Goal: Information Seeking & Learning: Learn about a topic

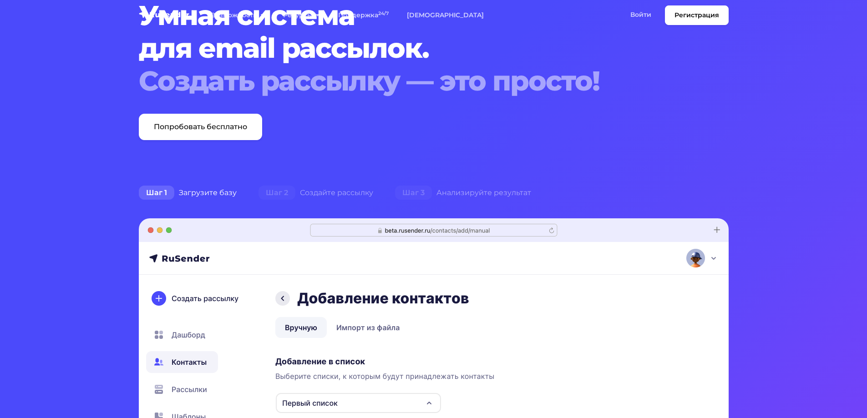
scroll to position [273, 0]
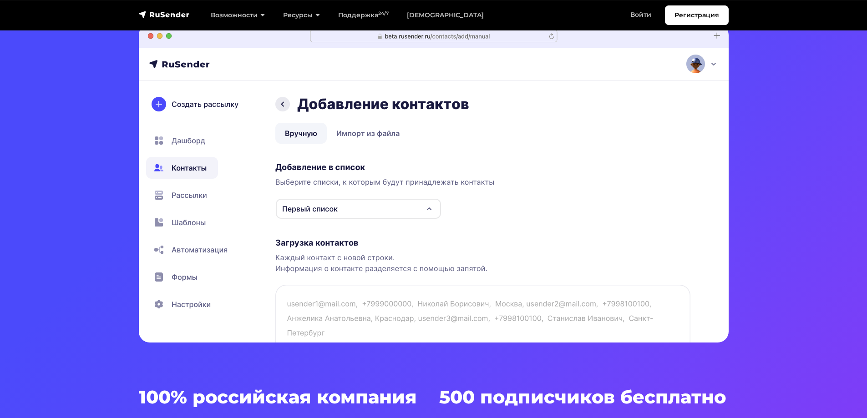
click at [190, 141] on img at bounding box center [434, 183] width 590 height 319
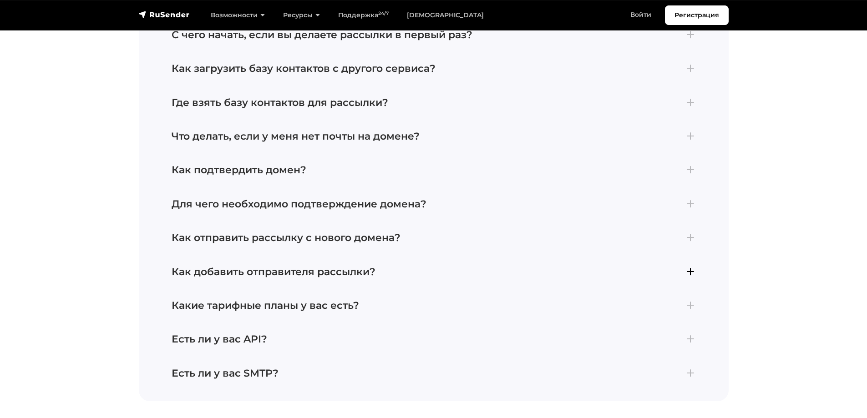
scroll to position [3992, 0]
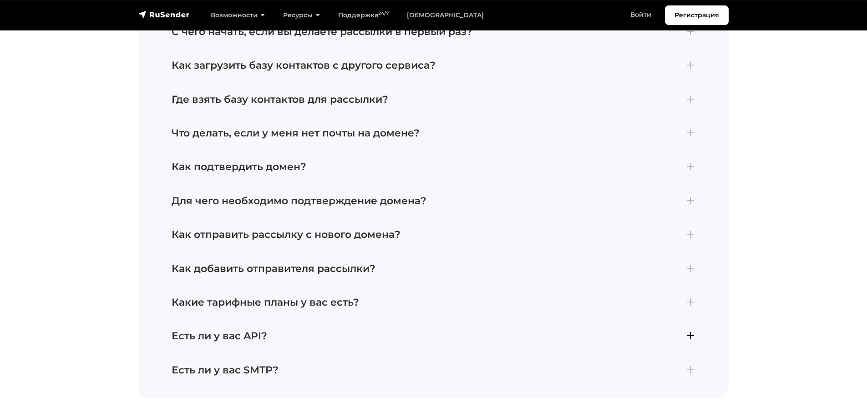
click at [313, 331] on h4 "Есть ли у вас API?" at bounding box center [434, 337] width 525 height 12
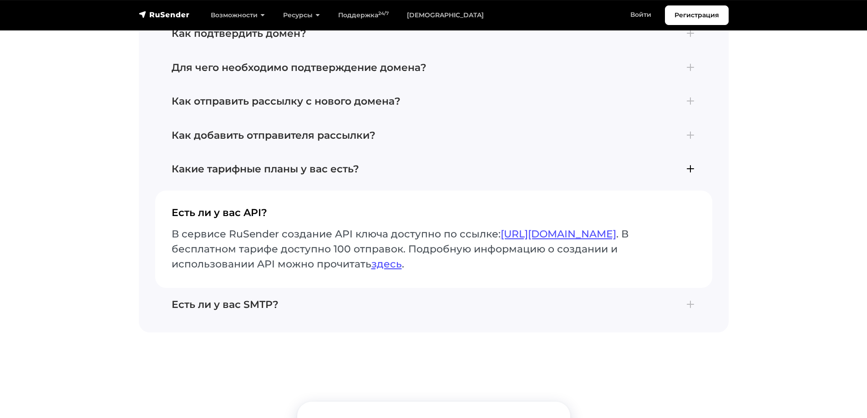
scroll to position [4062, 0]
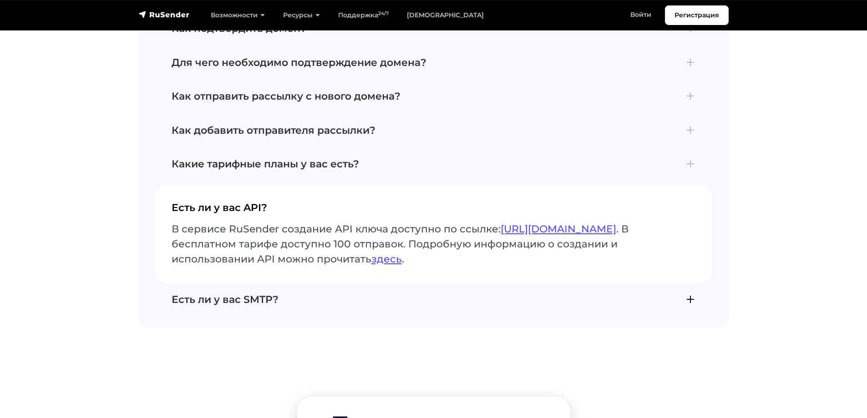
click at [273, 294] on h4 "Есть ли у вас SMTP?" at bounding box center [434, 300] width 525 height 12
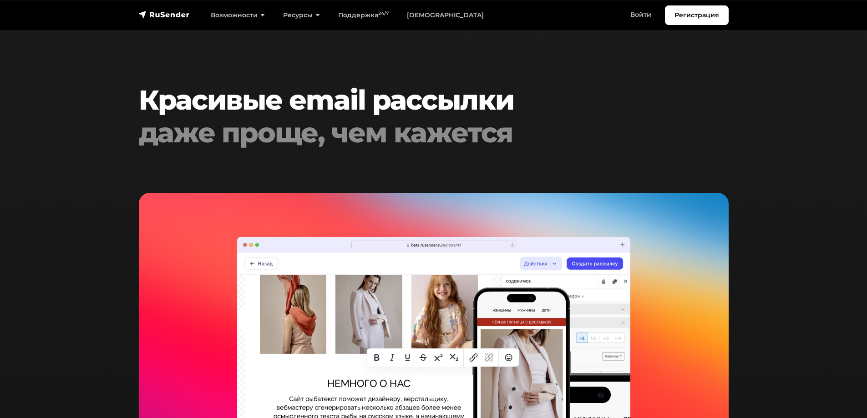
scroll to position [1649, 0]
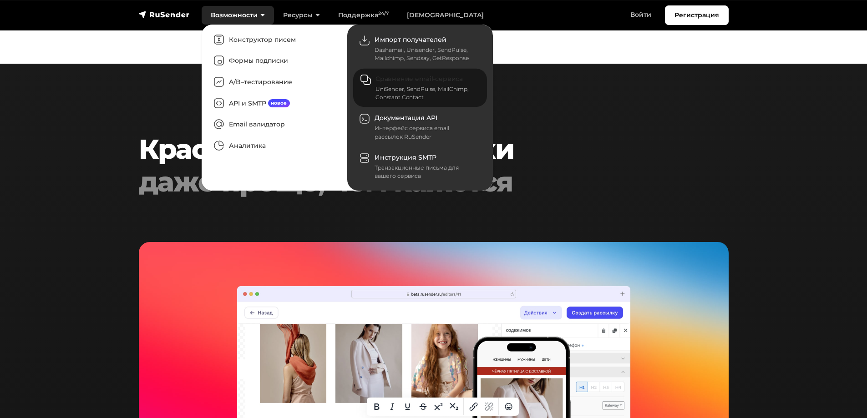
click at [453, 93] on div "UniSender, SendPulse, MailChimp, Constant Contact" at bounding box center [426, 93] width 101 height 16
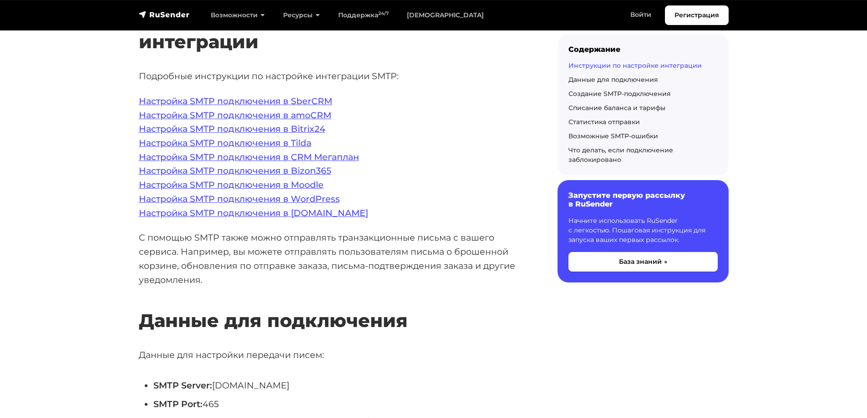
scroll to position [228, 0]
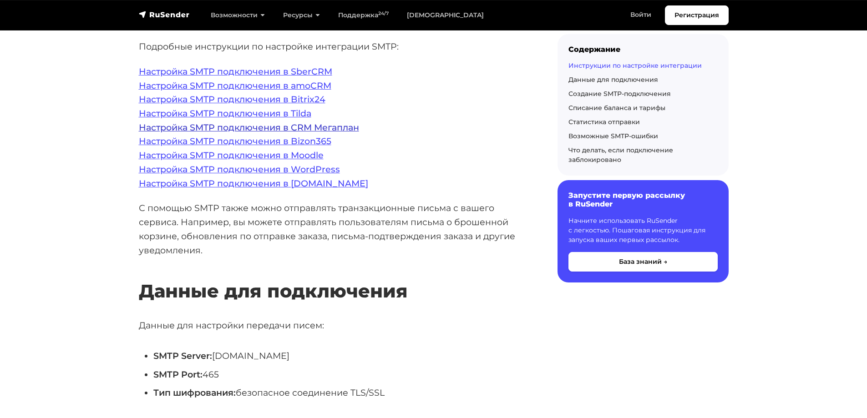
click at [331, 126] on link "Настройка SMTP подключения в CRM Мегаплан" at bounding box center [249, 127] width 220 height 11
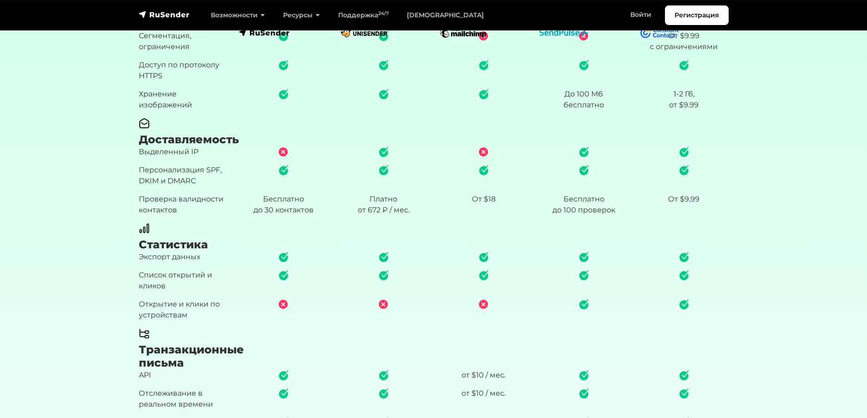
scroll to position [729, 0]
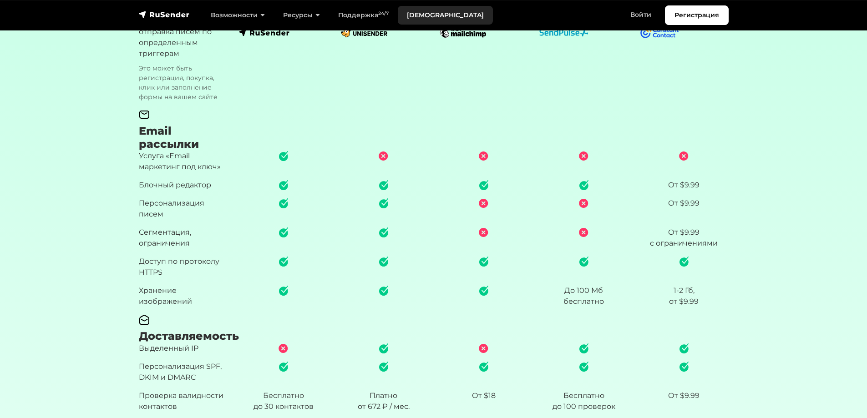
click at [421, 17] on link "[DEMOGRAPHIC_DATA]" at bounding box center [445, 15] width 95 height 19
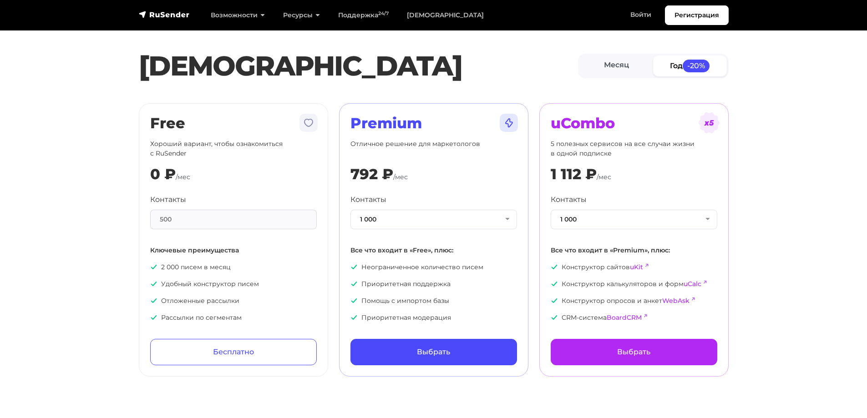
click at [674, 68] on link "Год -20%" at bounding box center [690, 66] width 74 height 20
click at [687, 63] on span "-20%" at bounding box center [696, 66] width 27 height 12
click at [630, 66] on link "Месяц" at bounding box center [617, 66] width 74 height 20
click at [672, 64] on link "Год -20%" at bounding box center [690, 66] width 74 height 20
click at [469, 221] on button "1 000" at bounding box center [434, 220] width 167 height 20
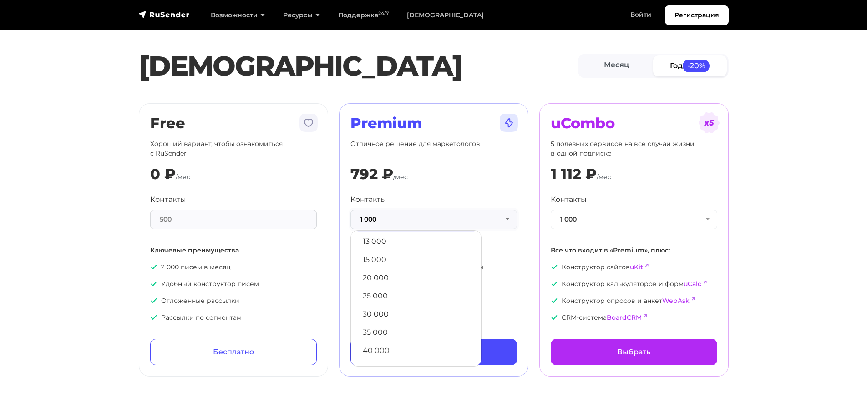
scroll to position [137, 0]
click at [402, 284] on link "25 000" at bounding box center [416, 290] width 121 height 18
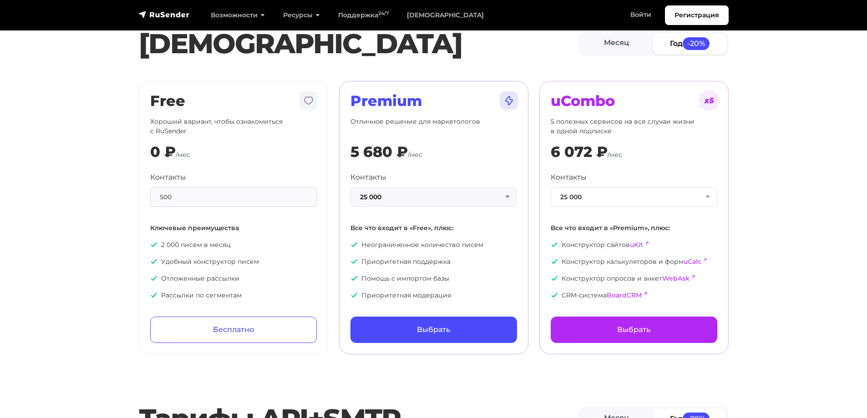
scroll to position [0, 0]
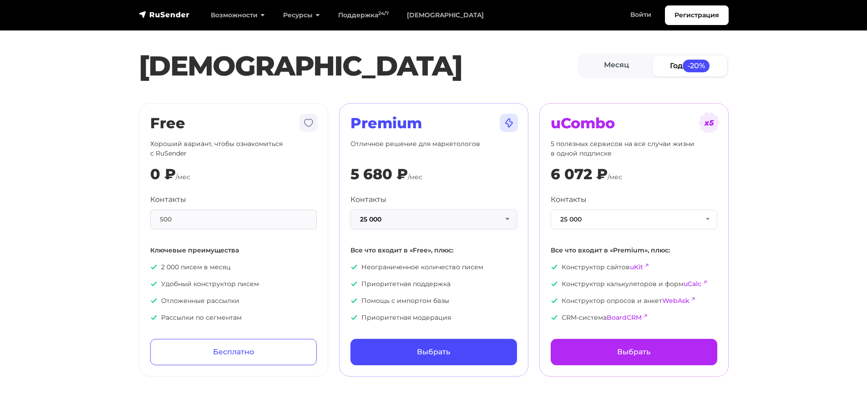
click at [462, 225] on button "25 000" at bounding box center [434, 220] width 167 height 20
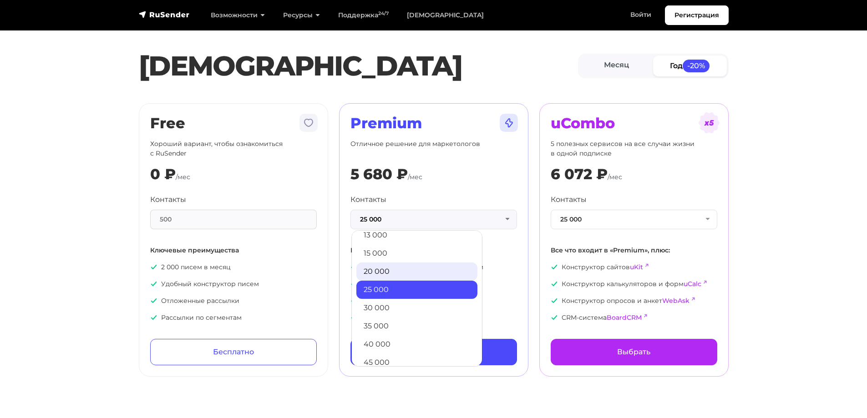
click at [435, 275] on link "20 000" at bounding box center [417, 272] width 121 height 18
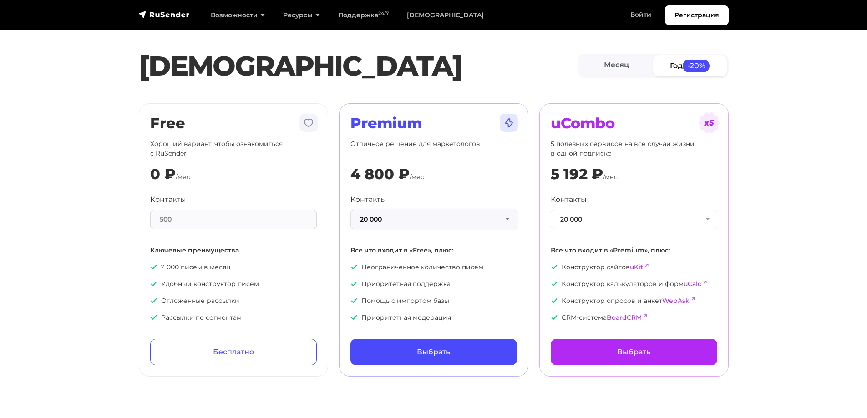
click at [456, 224] on button "20 000" at bounding box center [434, 220] width 167 height 20
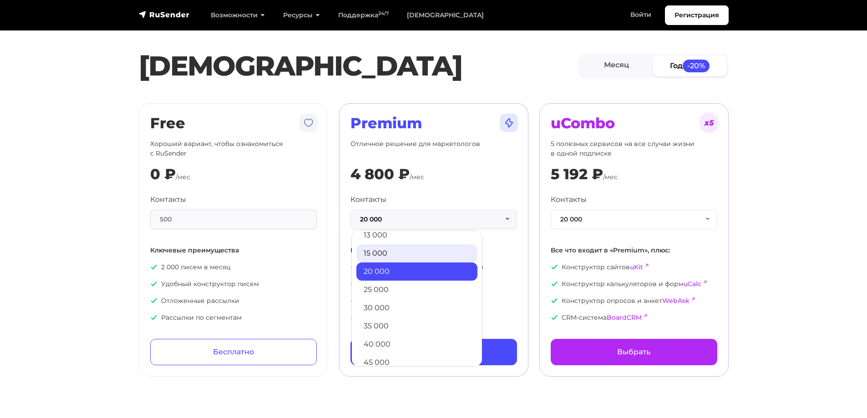
click at [441, 250] on link "15 000" at bounding box center [417, 254] width 121 height 18
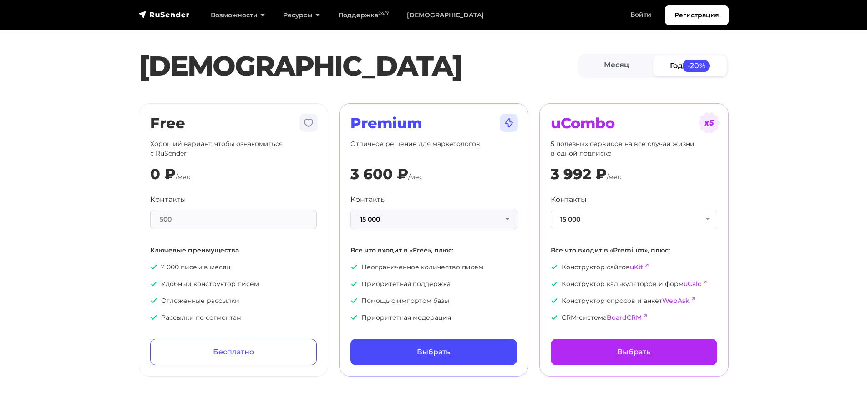
click at [404, 217] on button "15 000" at bounding box center [434, 220] width 167 height 20
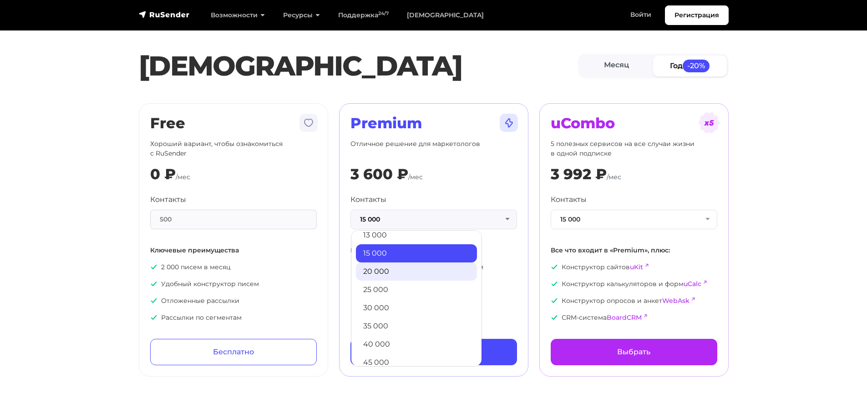
click at [386, 270] on link "20 000" at bounding box center [416, 272] width 121 height 18
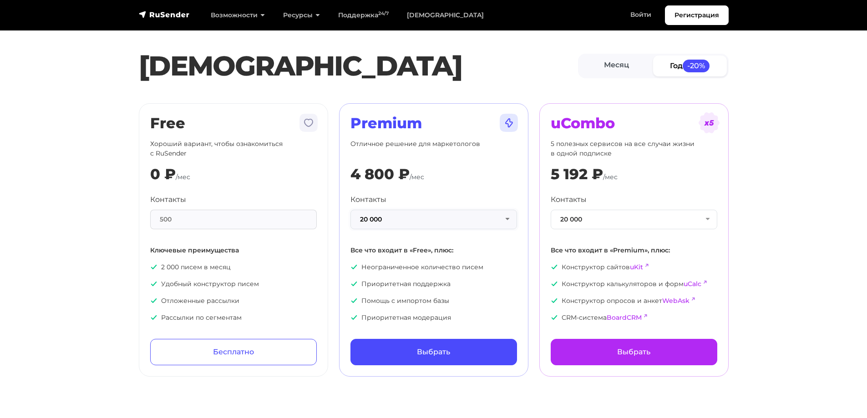
click at [423, 222] on button "20 000" at bounding box center [434, 220] width 167 height 20
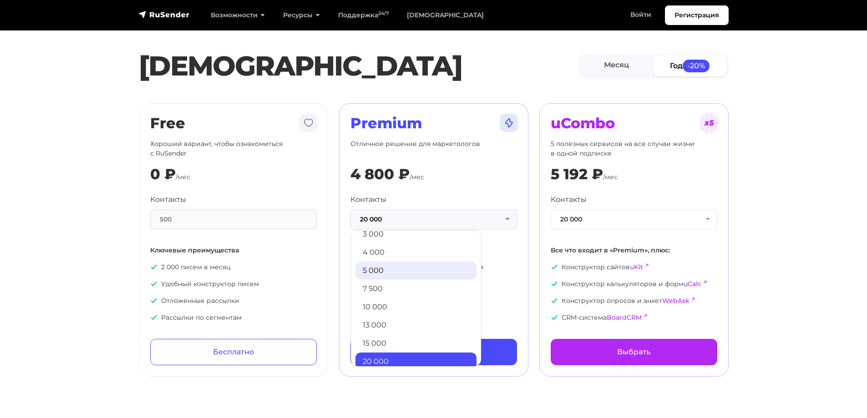
scroll to position [46, 0]
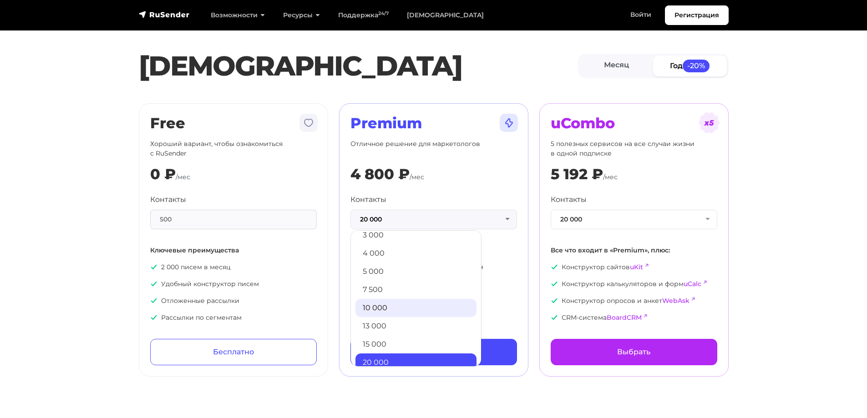
click at [391, 303] on link "10 000" at bounding box center [416, 308] width 121 height 18
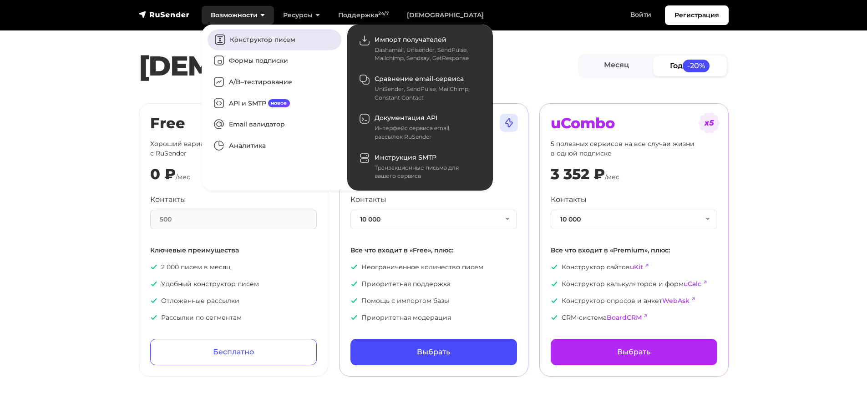
click at [260, 35] on link "Конструктор писем" at bounding box center [275, 39] width 134 height 21
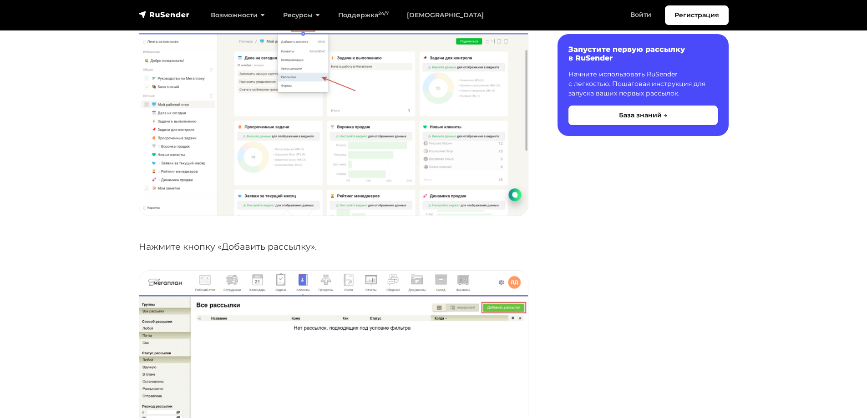
scroll to position [1320, 0]
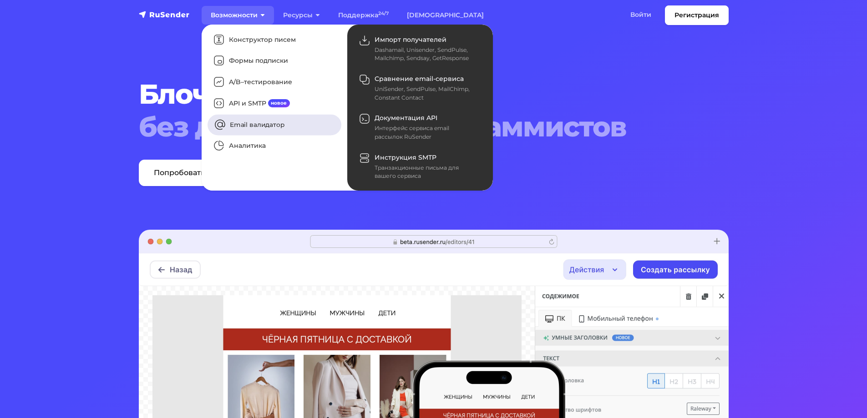
click at [274, 128] on link "Email валидатор" at bounding box center [275, 124] width 134 height 21
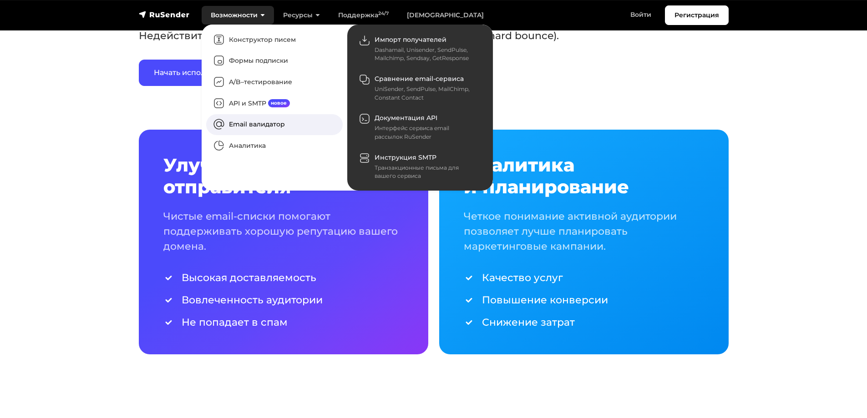
scroll to position [410, 0]
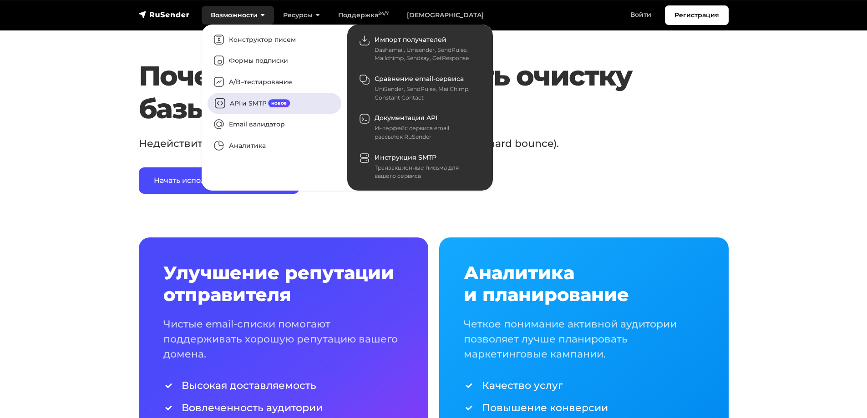
click at [310, 101] on link "API и SMTP новое" at bounding box center [275, 103] width 134 height 21
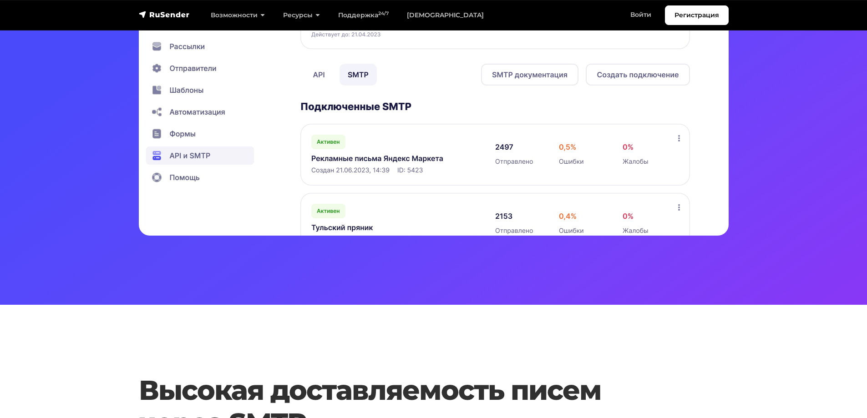
scroll to position [46, 0]
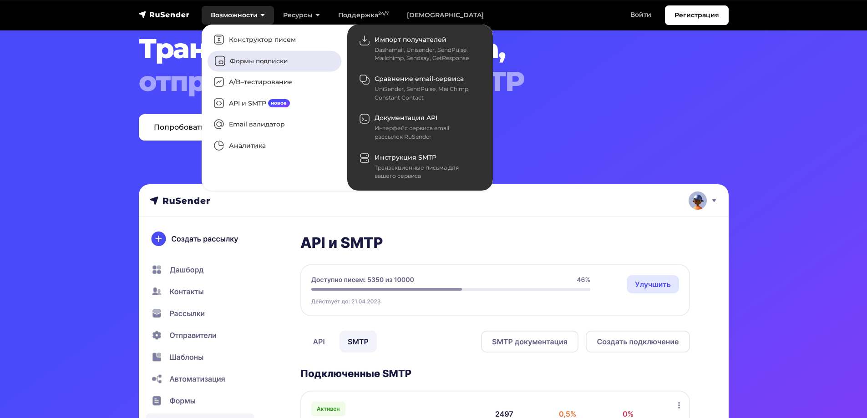
click at [253, 63] on link "Формы подписки" at bounding box center [275, 61] width 134 height 21
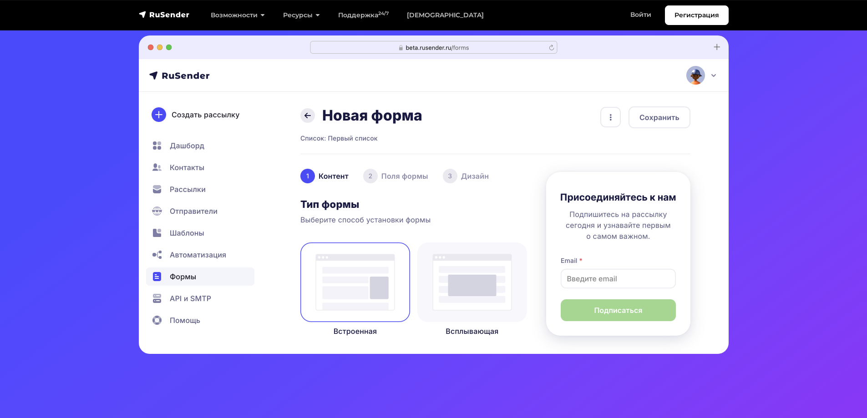
scroll to position [228, 0]
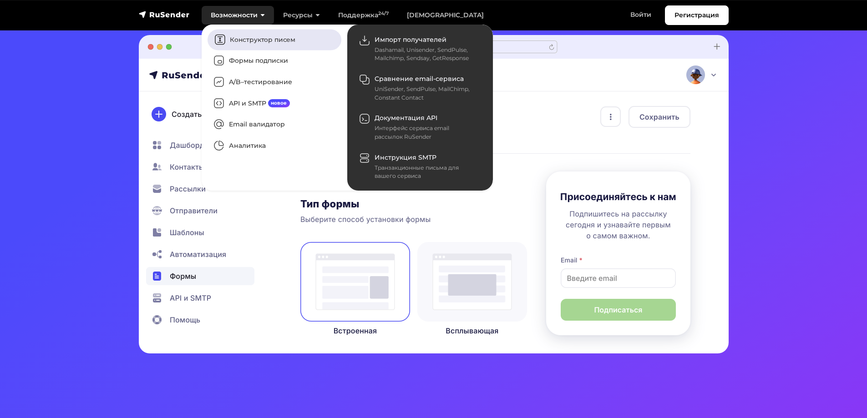
click at [279, 43] on link "Конструктор писем" at bounding box center [275, 39] width 134 height 21
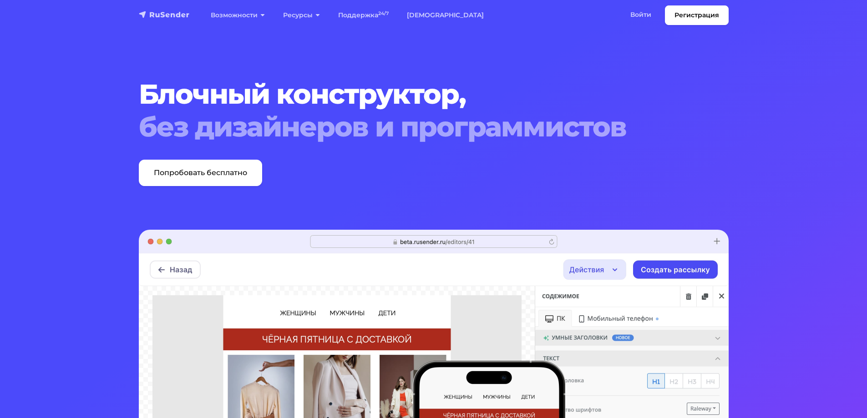
click at [164, 10] on img "navbar" at bounding box center [164, 14] width 51 height 9
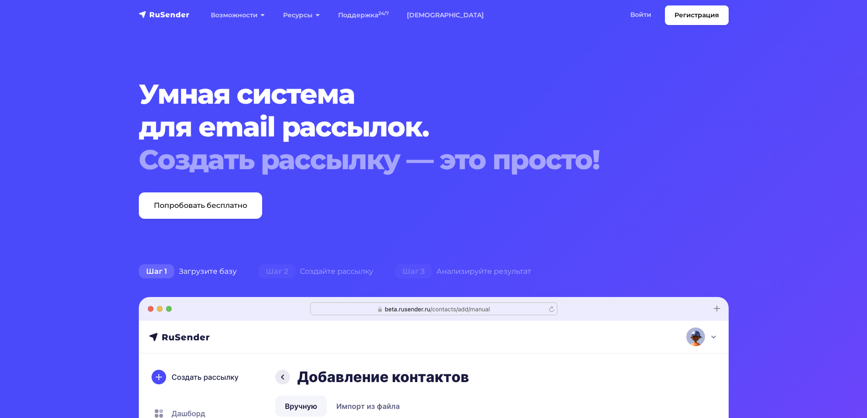
click at [156, 17] on img "navbar" at bounding box center [164, 14] width 51 height 9
click at [157, 13] on img "navbar" at bounding box center [164, 14] width 51 height 9
click at [147, 13] on img "navbar" at bounding box center [164, 14] width 51 height 9
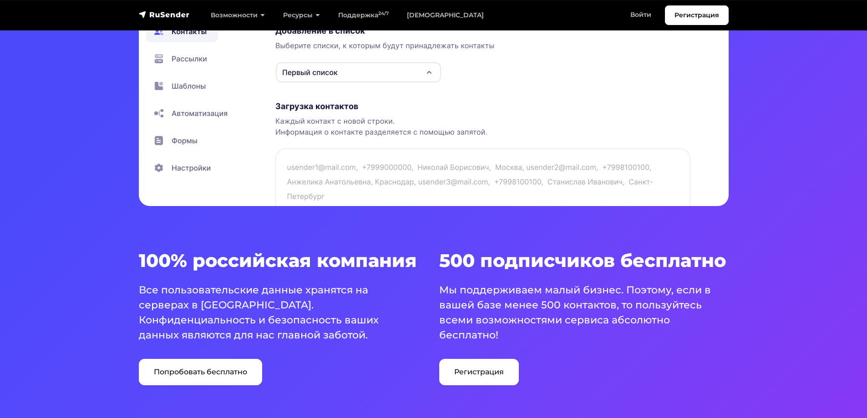
scroll to position [137, 0]
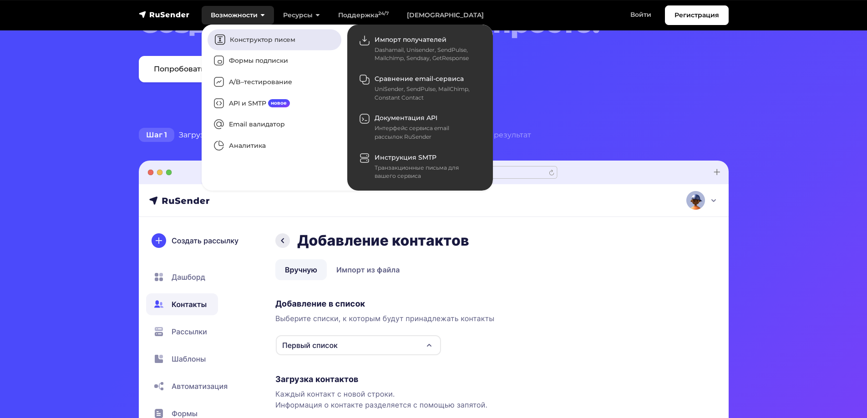
click at [238, 34] on link "Конструктор писем" at bounding box center [275, 39] width 134 height 21
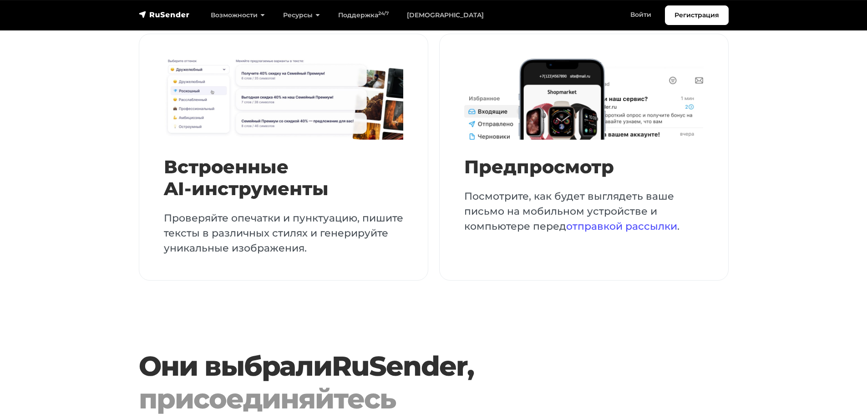
scroll to position [2049, 0]
